Goal: Task Accomplishment & Management: Use online tool/utility

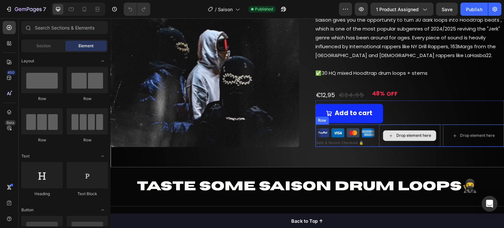
scroll to position [125, 0]
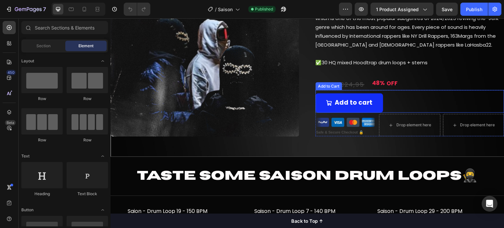
click at [389, 101] on div "Add to cart Add to Cart" at bounding box center [410, 101] width 189 height 22
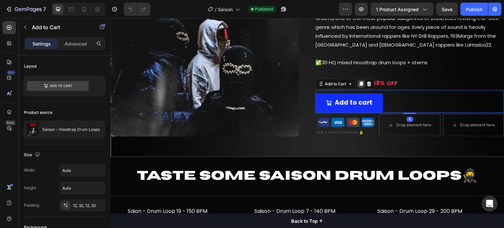
click at [359, 84] on icon at bounding box center [361, 83] width 5 height 5
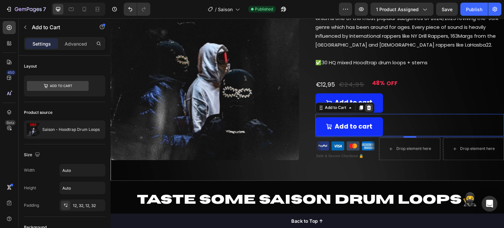
click at [368, 108] on icon at bounding box center [369, 107] width 4 height 5
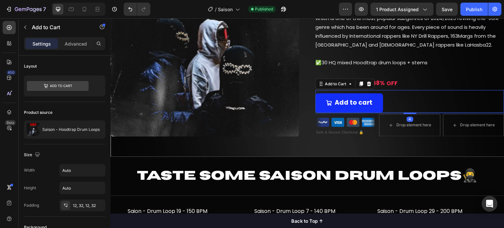
click at [386, 102] on div "Add to cart Add to Cart 4" at bounding box center [410, 101] width 189 height 22
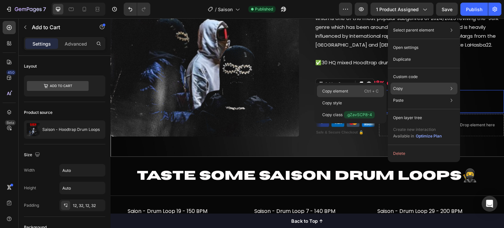
click at [353, 87] on div "Copy element Ctrl + C" at bounding box center [350, 91] width 67 height 12
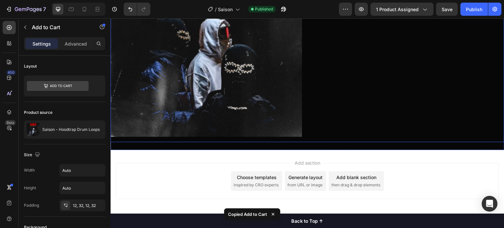
scroll to position [1004, 0]
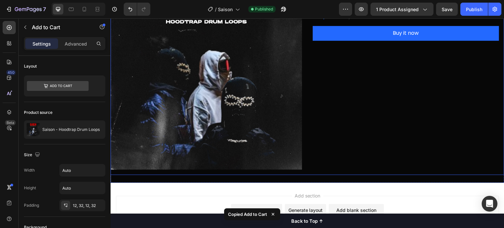
click at [331, 93] on div "Saison - Hoodtrap Drum Loops Product Title €12,95 Product Price Product Price €…" at bounding box center [409, 76] width 192 height 197
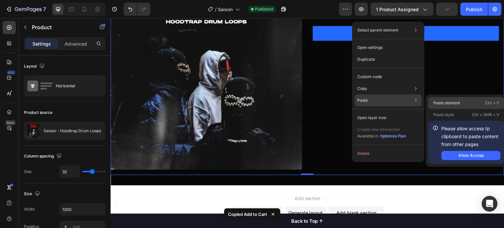
click at [444, 97] on div "Paste element Ctrl + V" at bounding box center [466, 103] width 76 height 12
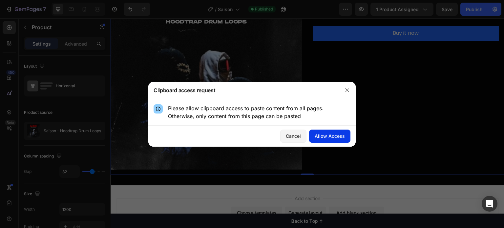
click at [327, 138] on div "Allow Access" at bounding box center [330, 136] width 30 height 7
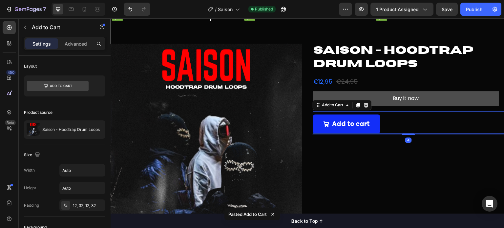
scroll to position [938, 0]
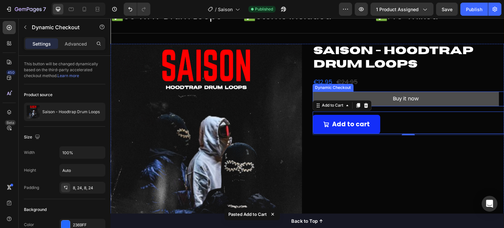
click at [436, 102] on button "Buy it now" at bounding box center [406, 99] width 186 height 15
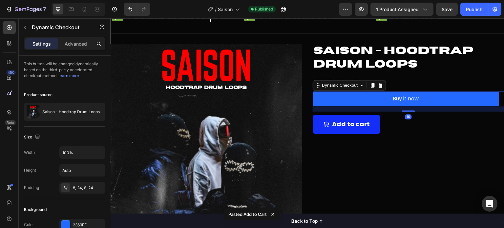
click at [379, 84] on icon at bounding box center [381, 85] width 4 height 5
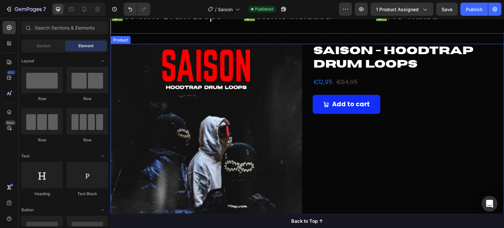
click at [373, 161] on div "Saison - Hoodtrap Drum Loops Product Title €12,95 Product Price Product Price €…" at bounding box center [409, 142] width 192 height 197
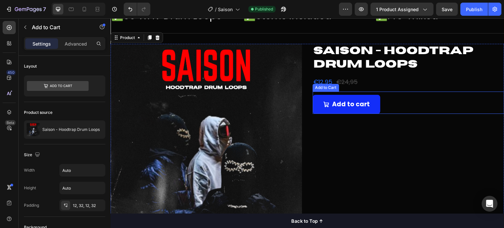
click at [382, 108] on div "Add to cart Add to Cart" at bounding box center [409, 103] width 192 height 22
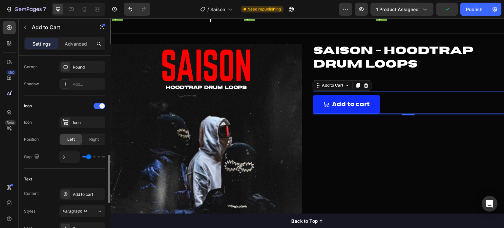
scroll to position [295, 0]
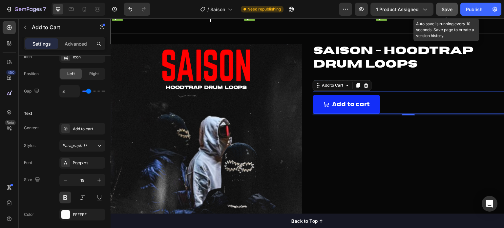
click at [441, 12] on button "Save" at bounding box center [447, 9] width 22 height 13
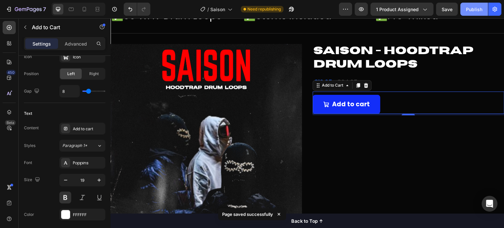
click at [472, 11] on div "Publish" at bounding box center [474, 9] width 16 height 7
